Goal: Check status: Check status

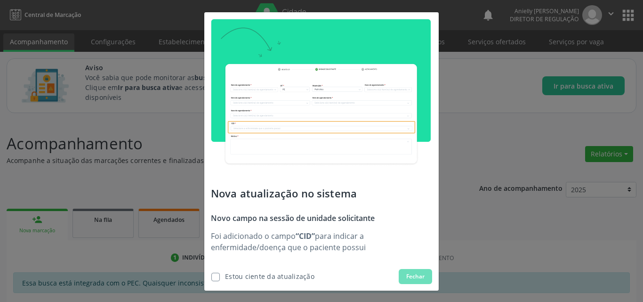
click at [213, 278] on label at bounding box center [215, 276] width 8 height 8
click at [211, 278] on input "checkbox" at bounding box center [208, 275] width 6 height 6
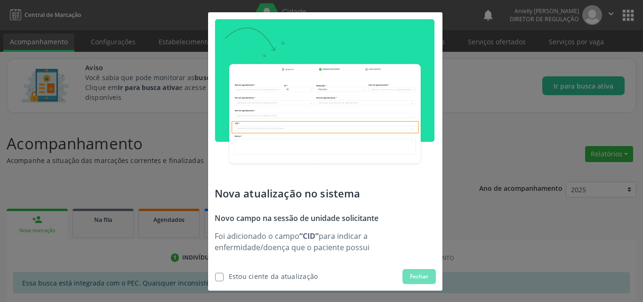
drag, startPoint x: 400, startPoint y: 273, endPoint x: 412, endPoint y: 277, distance: 12.3
click at [412, 277] on button "Fechar" at bounding box center [418, 276] width 33 height 15
click at [412, 277] on span "Fechar" at bounding box center [419, 276] width 18 height 8
click at [215, 276] on label at bounding box center [219, 276] width 8 height 8
click at [214, 276] on input "checkbox" at bounding box center [212, 275] width 6 height 6
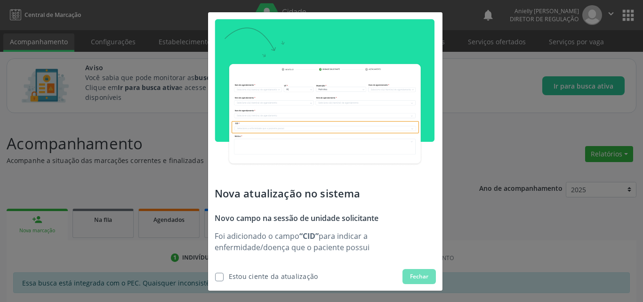
click at [217, 279] on label at bounding box center [219, 276] width 8 height 8
click at [215, 278] on input "checkbox" at bounding box center [212, 275] width 6 height 6
click at [216, 278] on label at bounding box center [219, 276] width 8 height 8
click at [215, 278] on input "checkbox" at bounding box center [212, 275] width 6 height 6
click at [215, 273] on label at bounding box center [219, 276] width 8 height 8
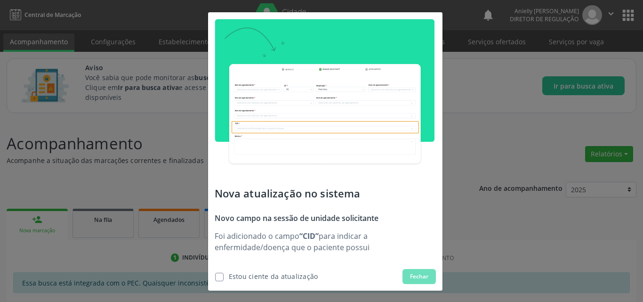
click at [215, 273] on input "checkbox" at bounding box center [212, 275] width 6 height 6
click at [497, 231] on div "Nova atualização no sistema Novo campo na sessão de unidade solicitante Foi adi…" at bounding box center [321, 151] width 643 height 302
click at [215, 277] on label at bounding box center [219, 276] width 8 height 8
click at [212, 277] on input "checkbox" at bounding box center [212, 275] width 6 height 6
click at [221, 277] on span "Estou ciente da atualização" at bounding box center [265, 276] width 103 height 15
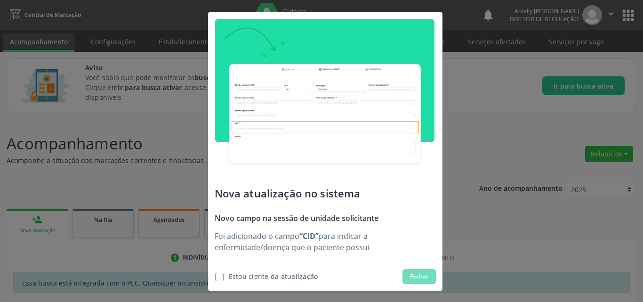
checkbox input "true"
click at [421, 278] on span "Fechar" at bounding box center [419, 276] width 18 height 8
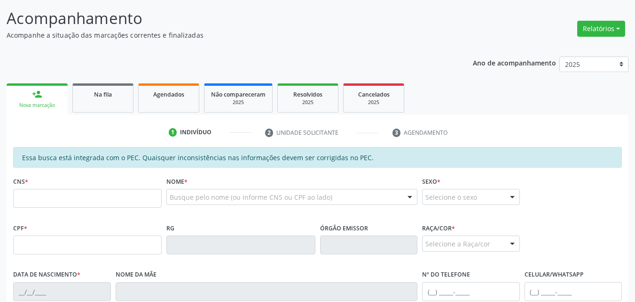
scroll to position [122, 0]
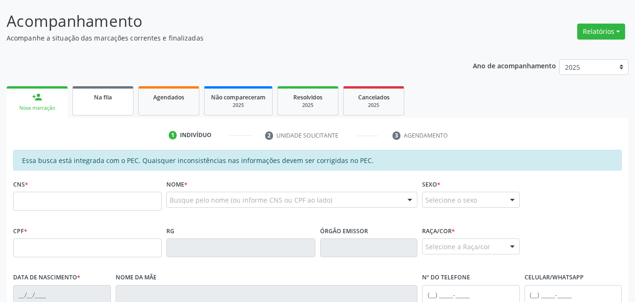
click at [103, 109] on link "Na fila" at bounding box center [102, 100] width 61 height 29
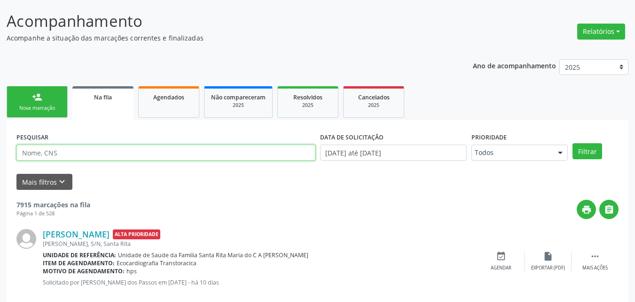
click at [221, 153] on input "text" at bounding box center [165, 152] width 299 height 16
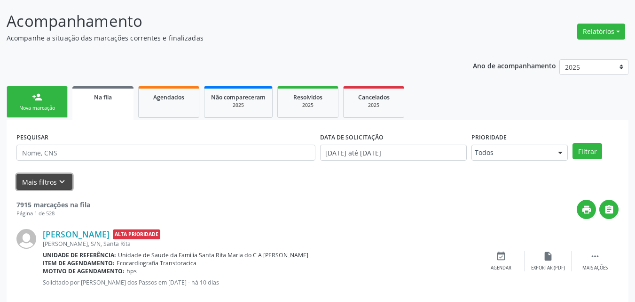
click at [43, 177] on button "Mais filtros keyboard_arrow_down" at bounding box center [44, 182] width 56 height 16
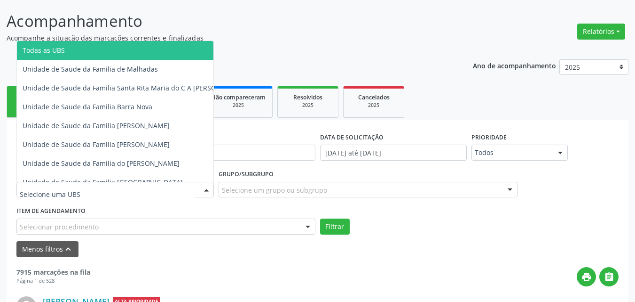
click at [158, 49] on span "Todas as UBS" at bounding box center [134, 50] width 235 height 19
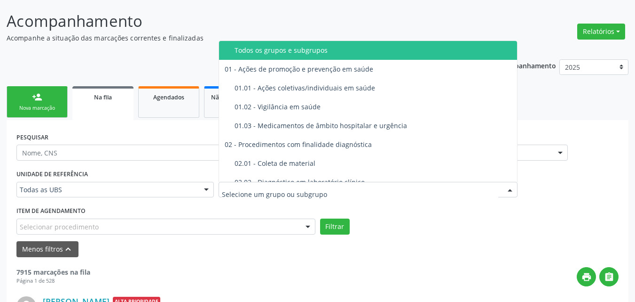
click at [261, 195] on div at bounding box center [368, 190] width 299 height 16
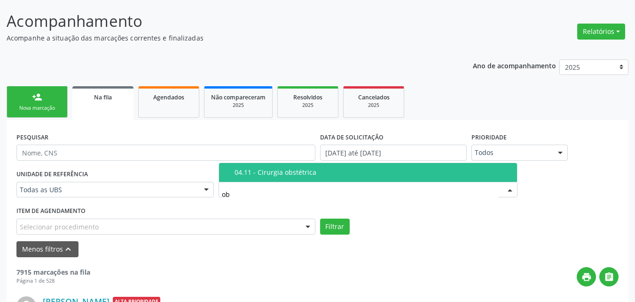
type input "o"
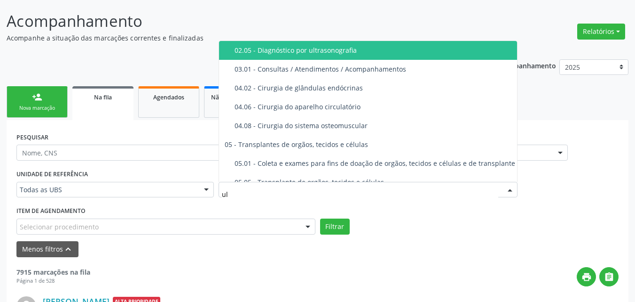
type input "u"
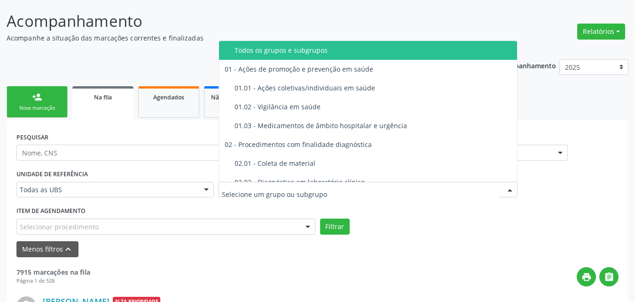
click at [270, 224] on div "Selecionar procedimento" at bounding box center [165, 226] width 299 height 16
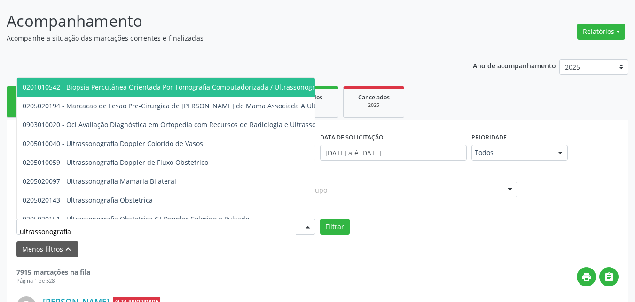
type input "ultrassonografia"
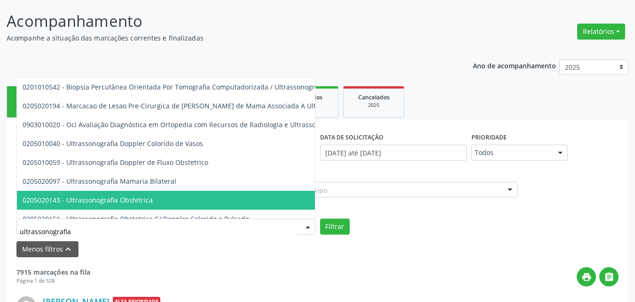
click at [269, 203] on span "0205020143 - Ultrassonografia Obstetrica" at bounding box center [227, 199] width 421 height 19
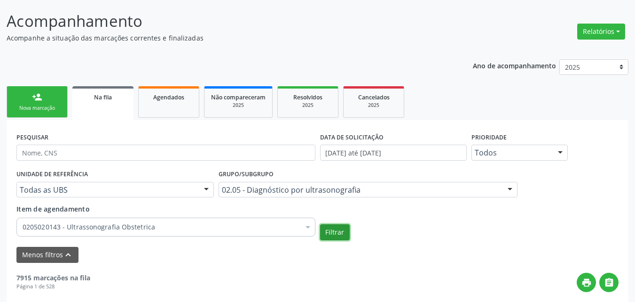
click at [333, 233] on button "Filtrar" at bounding box center [335, 232] width 30 height 16
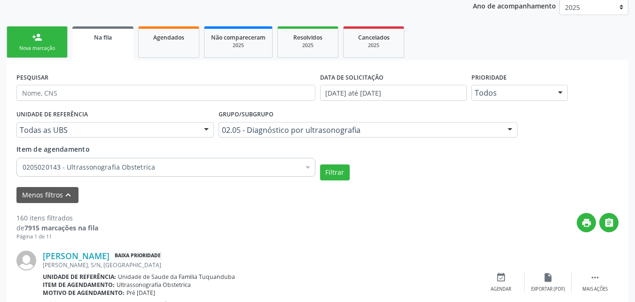
scroll to position [168, 0]
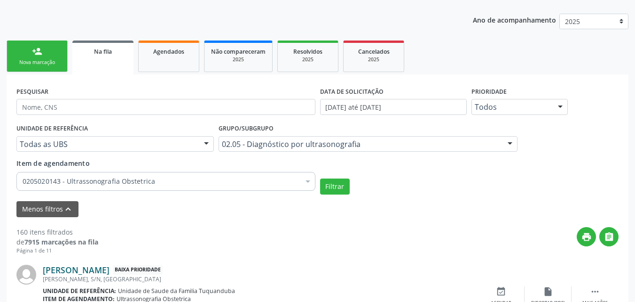
click at [110, 270] on link "[PERSON_NAME]" at bounding box center [76, 269] width 67 height 10
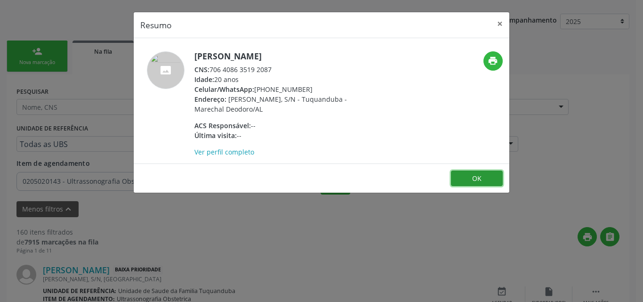
click at [458, 180] on button "OK" at bounding box center [477, 178] width 52 height 16
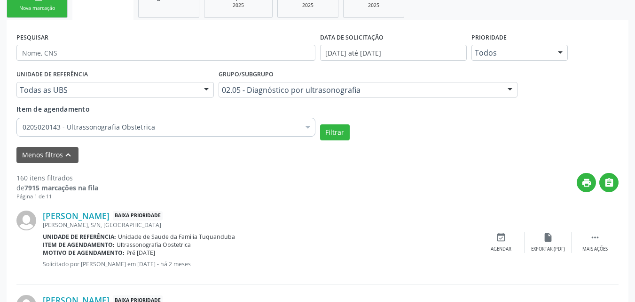
scroll to position [265, 0]
